Goal: Task Accomplishment & Management: Manage account settings

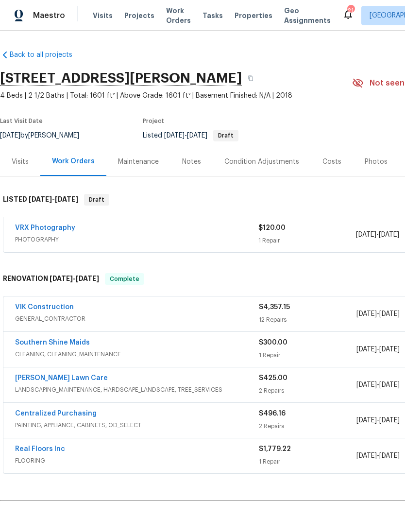
click at [41, 309] on link "VIK Construction" at bounding box center [44, 307] width 59 height 7
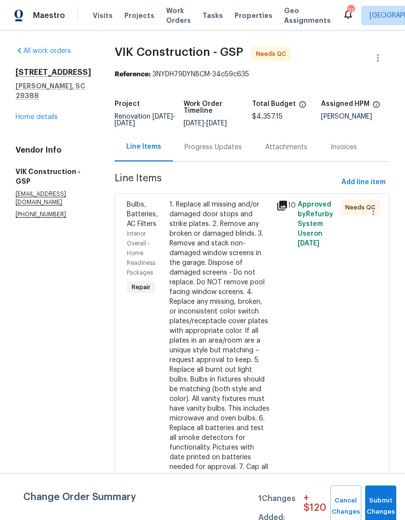
click at [250, 310] on div "1. Replace all missing and/or damaged door stops and strike plates. 2. Remove a…" at bounding box center [220, 360] width 101 height 321
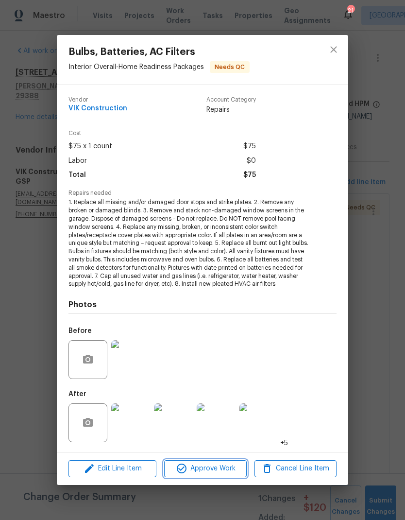
click at [222, 467] on span "Approve Work" at bounding box center [205, 469] width 76 height 12
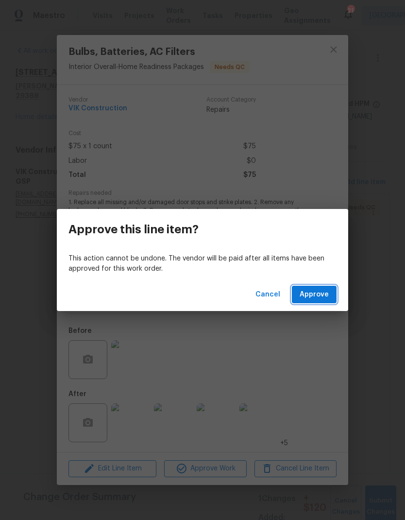
click at [325, 297] on span "Approve" at bounding box center [314, 295] width 29 height 12
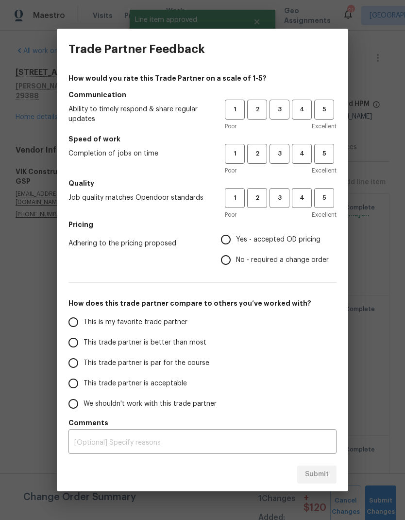
click at [302, 109] on span "4" at bounding box center [302, 109] width 18 height 11
click at [306, 157] on span "4" at bounding box center [302, 153] width 18 height 11
click at [307, 195] on span "4" at bounding box center [302, 198] width 18 height 11
click at [235, 238] on input "Yes - accepted OD pricing" at bounding box center [226, 239] width 20 height 20
radio input "true"
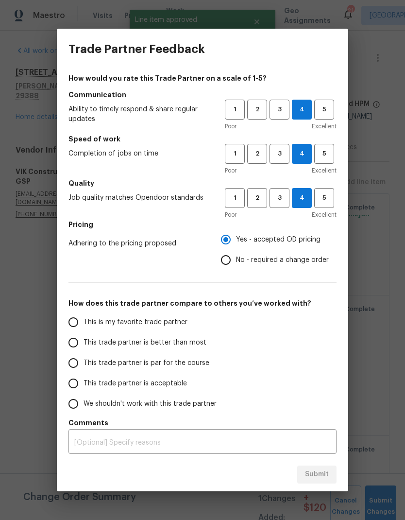
click at [75, 348] on input "This trade partner is better than most" at bounding box center [73, 343] width 20 height 20
click at [346, 487] on div "Submit" at bounding box center [203, 475] width 292 height 34
click at [329, 474] on span "Submit" at bounding box center [317, 475] width 24 height 12
radio input "true"
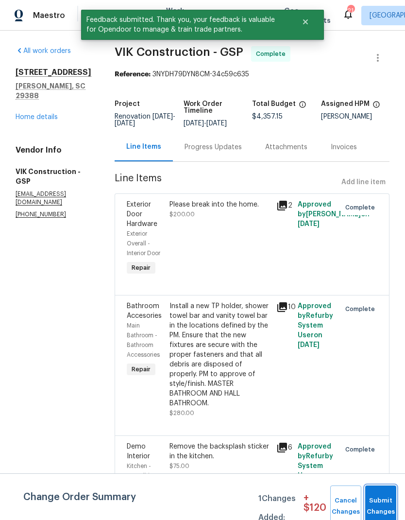
click at [391, 507] on span "Submit Changes" at bounding box center [380, 506] width 21 height 22
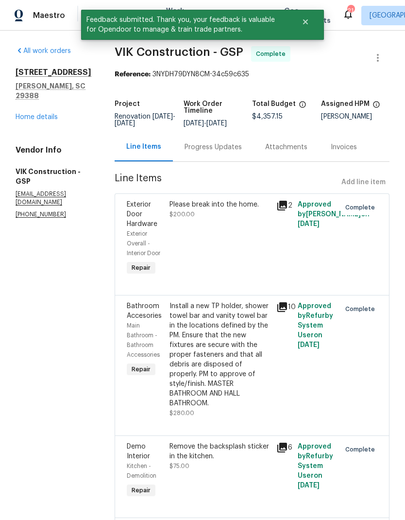
click at [50, 114] on link "Home details" at bounding box center [37, 117] width 42 height 7
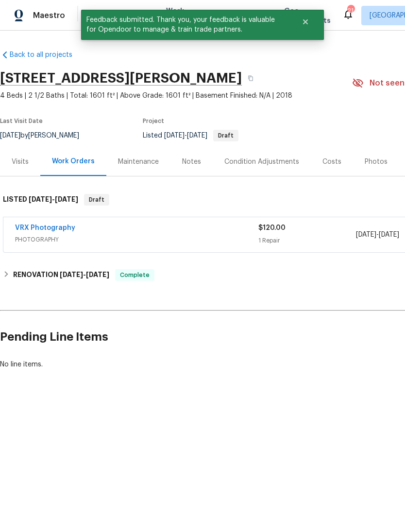
click at [368, 161] on div "Photos" at bounding box center [376, 162] width 23 height 10
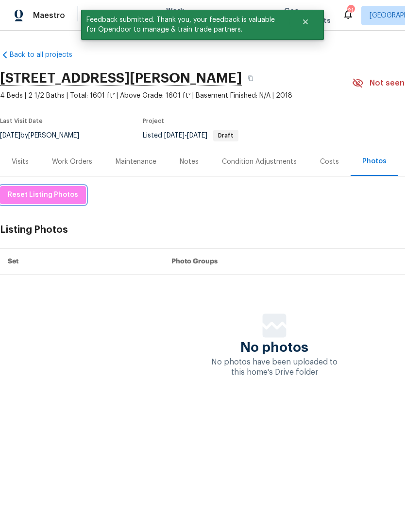
click at [49, 188] on button "Reset Listing Photos" at bounding box center [43, 195] width 86 height 18
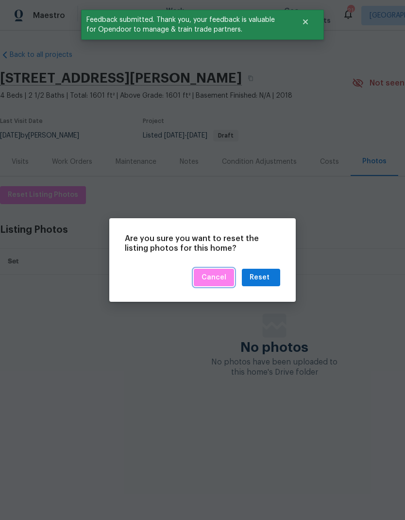
click at [212, 280] on span "Cancel" at bounding box center [214, 278] width 25 height 12
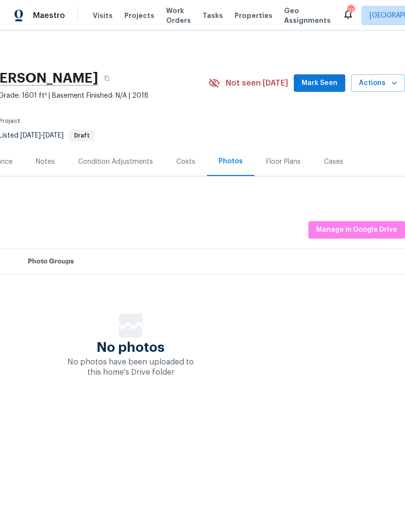
scroll to position [0, 144]
click at [354, 228] on span "Manage in Google Drive" at bounding box center [357, 230] width 81 height 12
